Goal: Information Seeking & Learning: Understand process/instructions

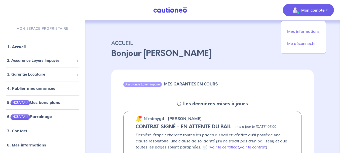
click at [268, 49] on p "Bonjour [PERSON_NAME]" at bounding box center [212, 53] width 203 height 12
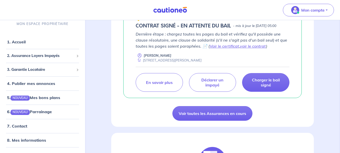
scroll to position [50, 0]
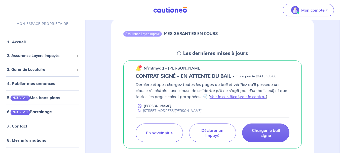
click at [209, 35] on h6 "MES GARANTIES EN COURS" at bounding box center [191, 33] width 54 height 5
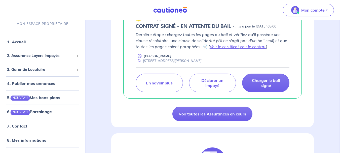
scroll to position [151, 0]
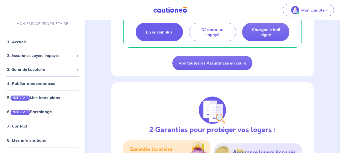
click at [174, 33] on link "En savoir plus" at bounding box center [159, 32] width 47 height 19
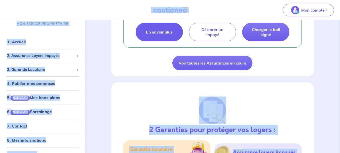
click at [174, 33] on link "En savoir plus" at bounding box center [159, 32] width 47 height 19
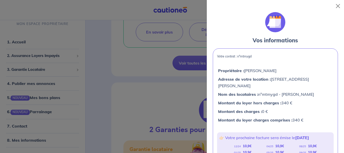
click at [177, 83] on div at bounding box center [172, 76] width 344 height 153
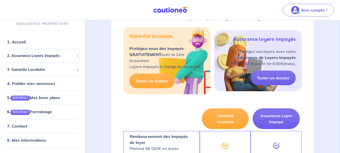
scroll to position [252, 0]
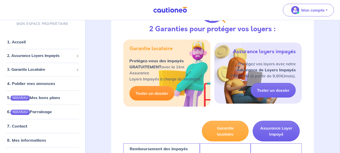
click at [161, 97] on link "Tester un dossier" at bounding box center [152, 93] width 45 height 15
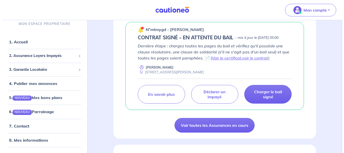
scroll to position [101, 0]
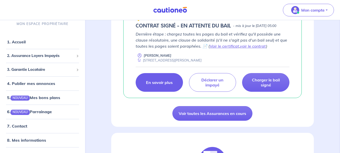
click at [153, 87] on link "En savoir plus" at bounding box center [159, 82] width 47 height 19
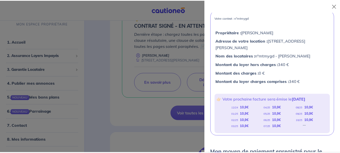
scroll to position [50, 0]
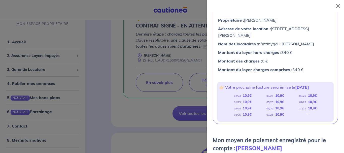
click at [93, 111] on div at bounding box center [172, 76] width 344 height 153
